Goal: Navigation & Orientation: Find specific page/section

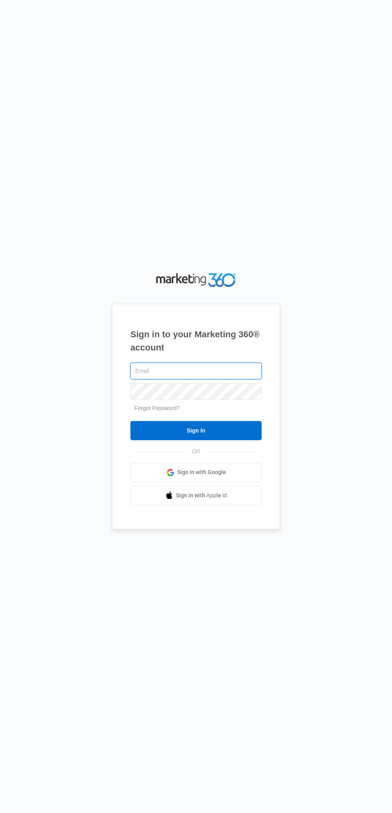
type input "[EMAIL_ADDRESS][DOMAIN_NAME]"
click at [131, 421] on input "Sign In" at bounding box center [196, 430] width 131 height 19
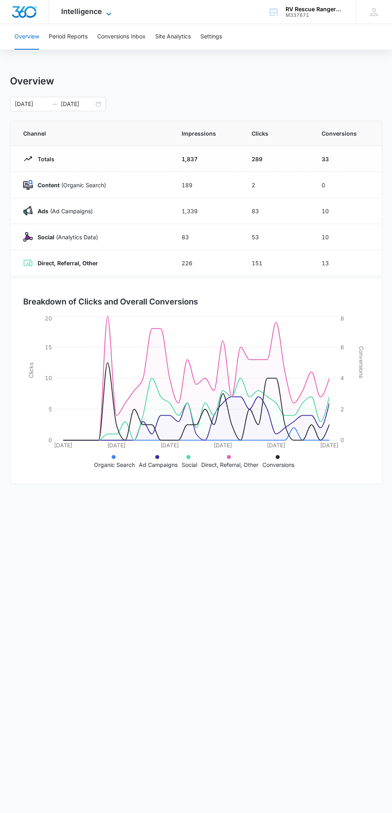
click at [78, 15] on span "Intelligence" at bounding box center [81, 11] width 41 height 8
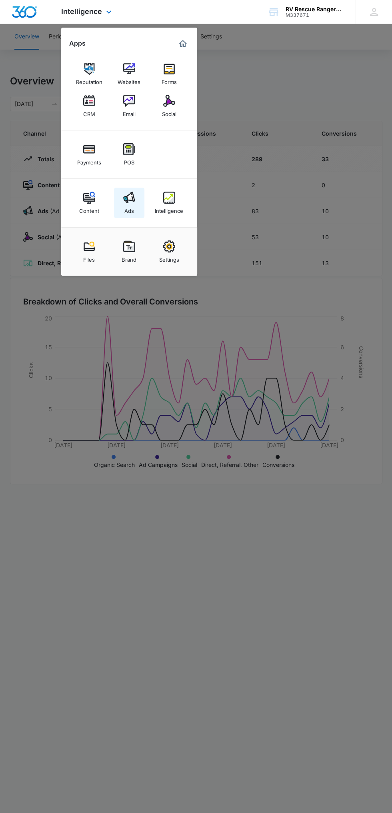
click at [121, 202] on link "Ads" at bounding box center [129, 203] width 30 height 30
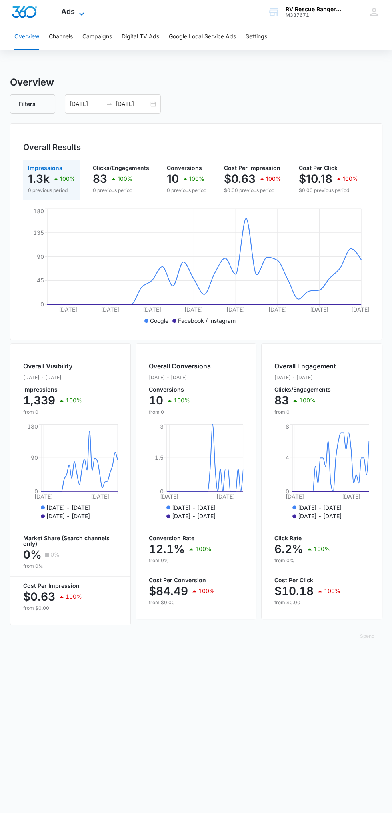
click at [72, 15] on span "Ads" at bounding box center [68, 11] width 14 height 8
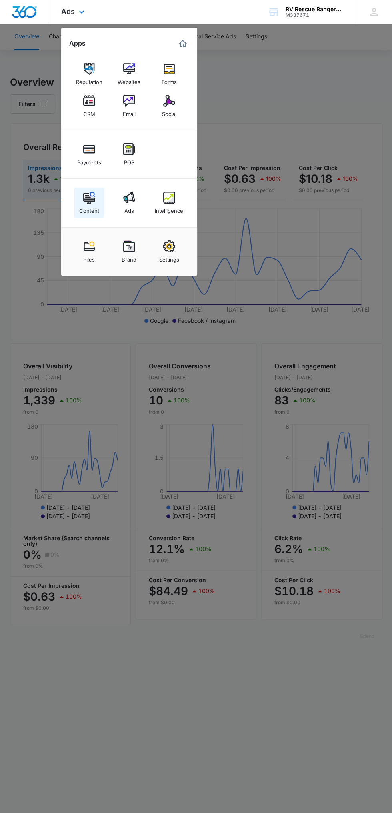
click at [79, 191] on link "Content" at bounding box center [89, 203] width 30 height 30
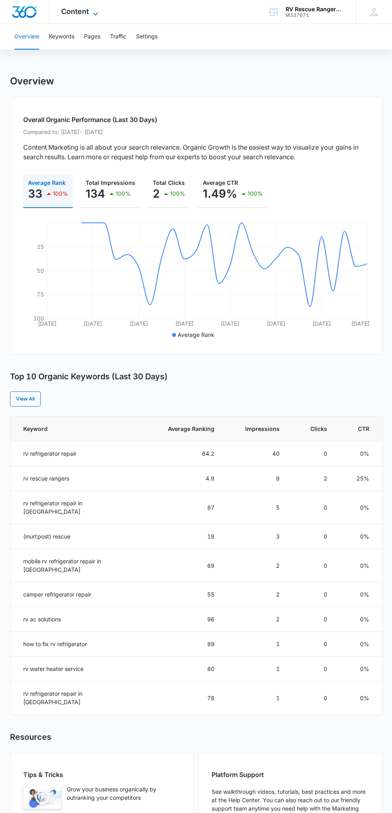
click at [95, 12] on icon at bounding box center [96, 14] width 10 height 10
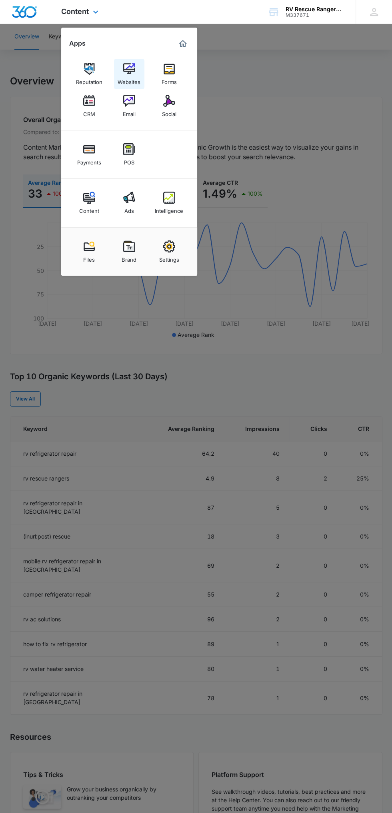
click at [139, 69] on link "Websites" at bounding box center [129, 74] width 30 height 30
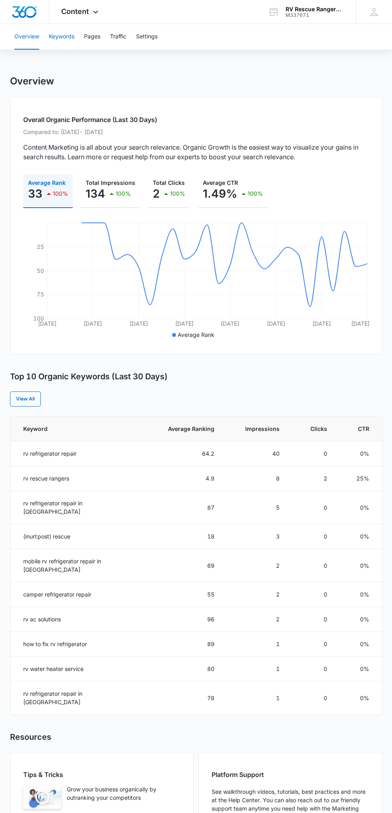
click at [71, 33] on button "Keywords" at bounding box center [62, 37] width 26 height 26
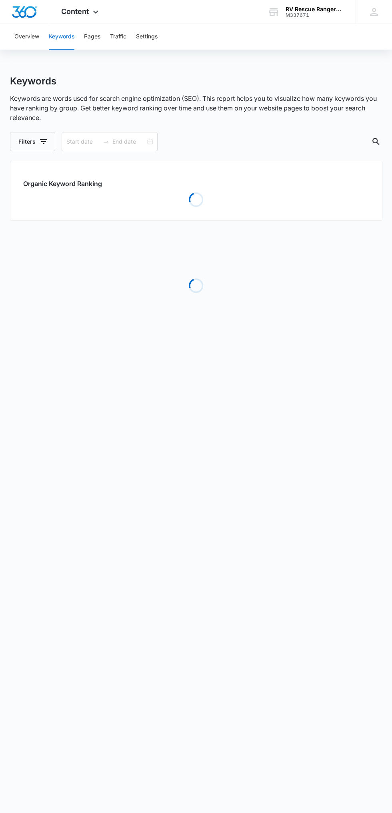
type input "[DATE]"
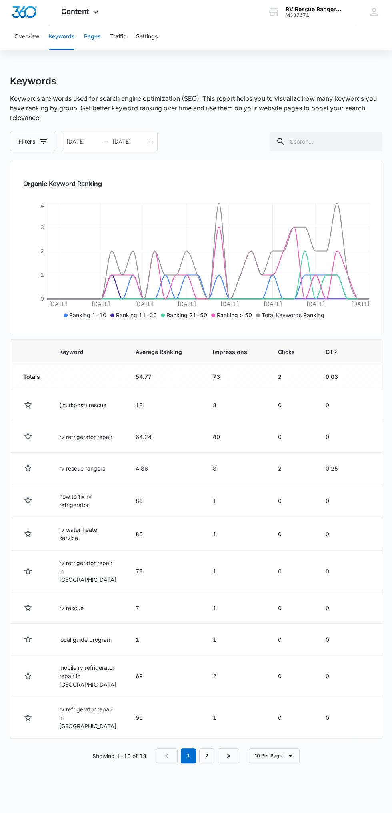
click at [100, 38] on button "Pages" at bounding box center [92, 37] width 16 height 26
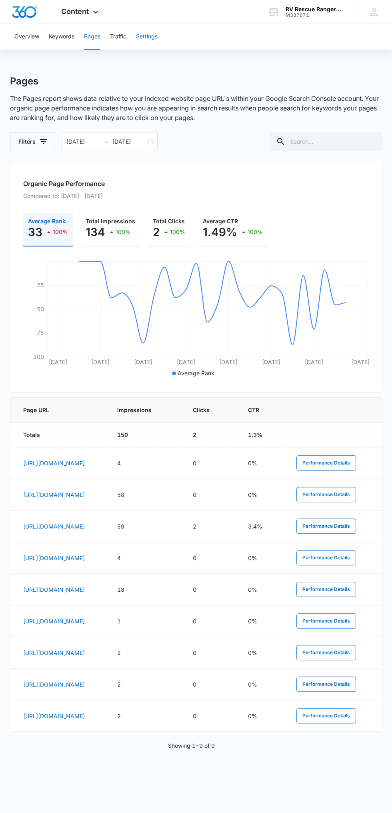
click at [141, 36] on button "Settings" at bounding box center [147, 37] width 22 height 26
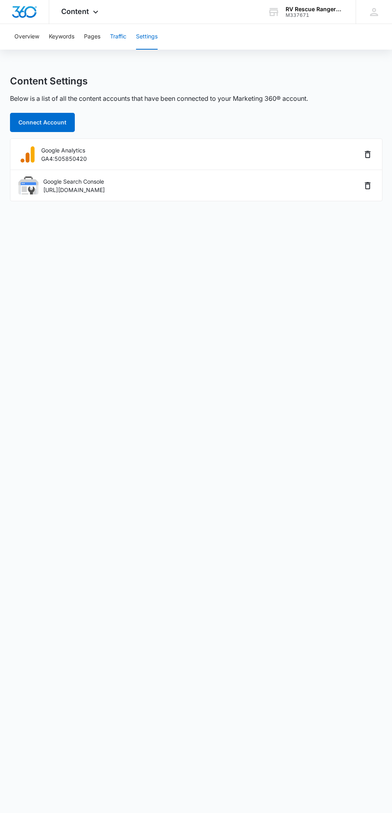
click at [119, 36] on button "Traffic" at bounding box center [118, 37] width 16 height 26
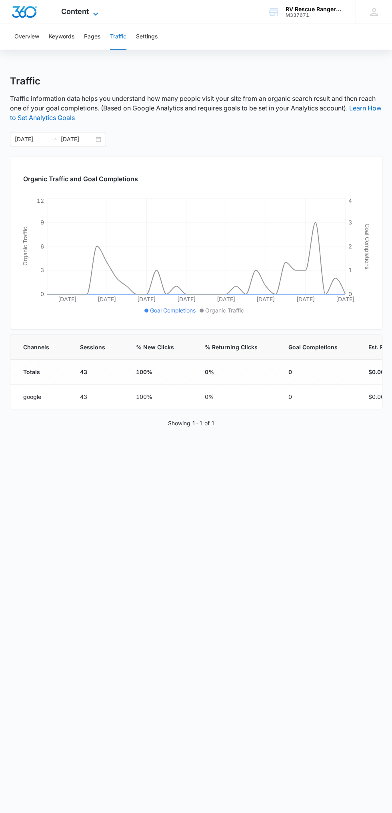
click at [95, 12] on icon at bounding box center [96, 14] width 10 height 10
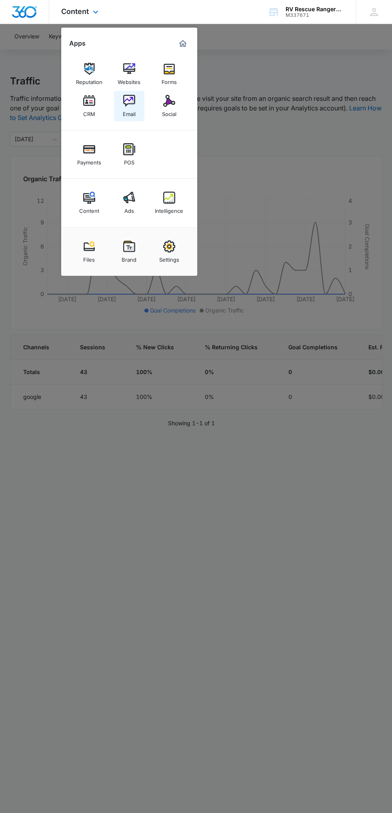
click at [137, 91] on link "Email" at bounding box center [129, 106] width 30 height 30
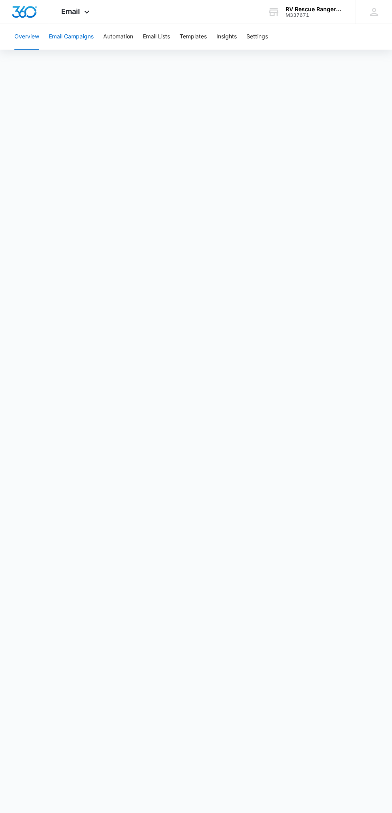
click at [74, 39] on button "Email Campaigns" at bounding box center [71, 37] width 45 height 26
click at [123, 45] on button "Automation" at bounding box center [118, 37] width 30 height 26
click at [167, 36] on button "Email Lists" at bounding box center [156, 37] width 27 height 26
